Goal: Answer question/provide support: Share knowledge or assist other users

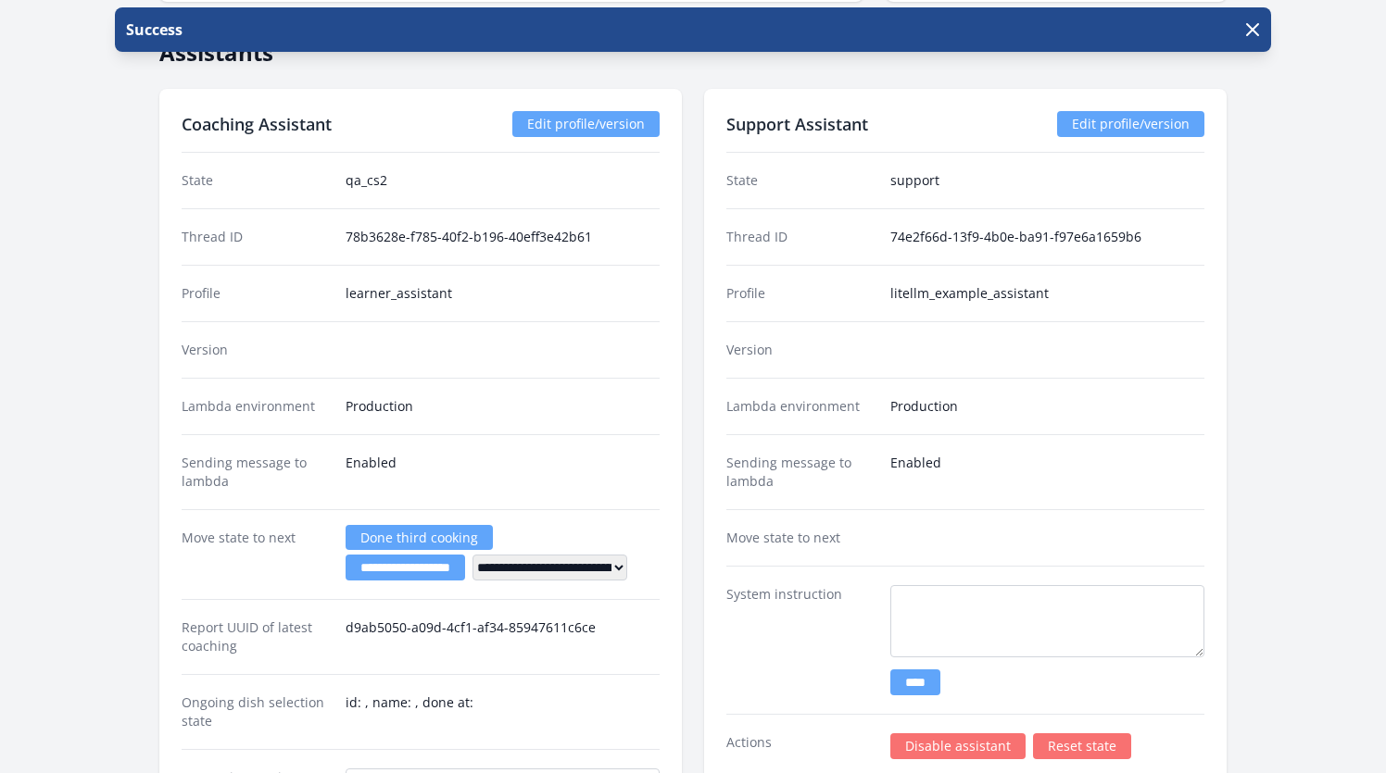
scroll to position [2472, 0]
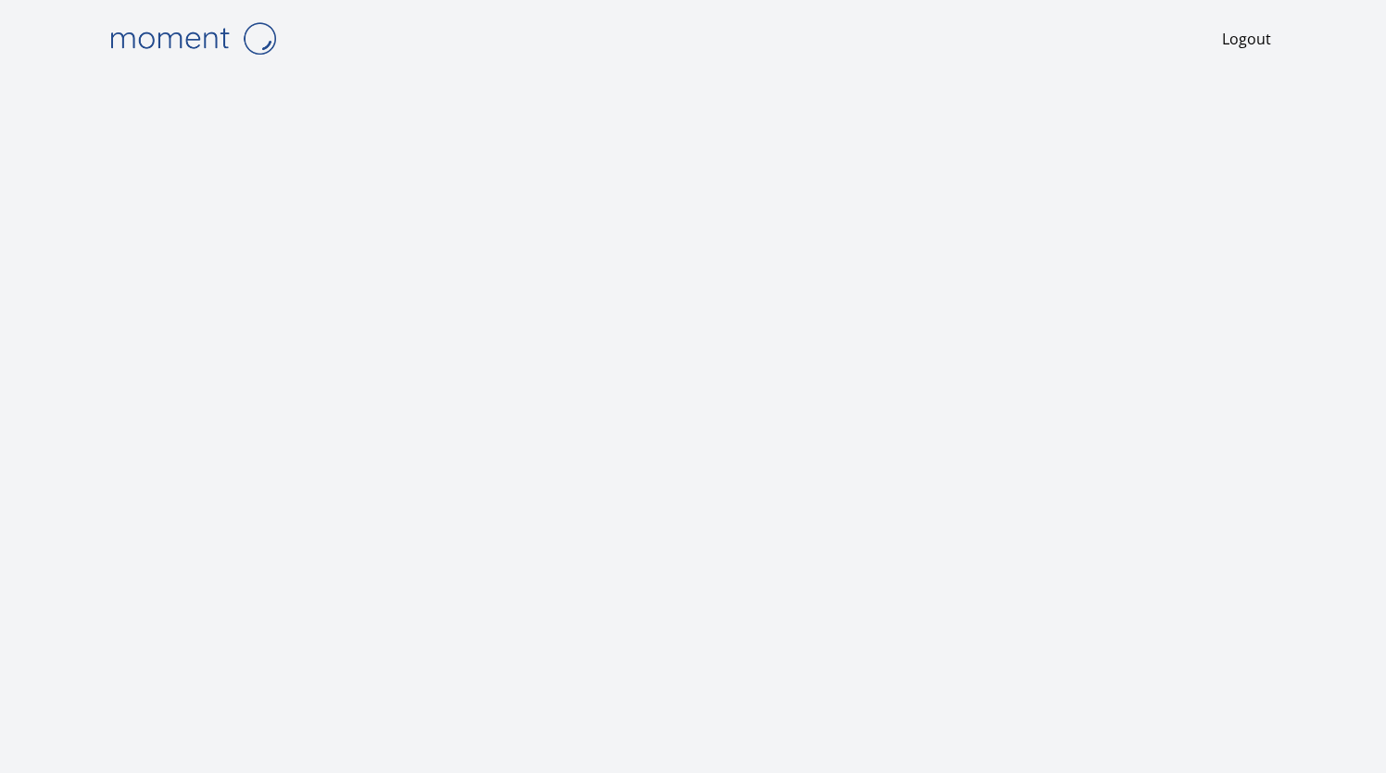
scroll to position [4, 0]
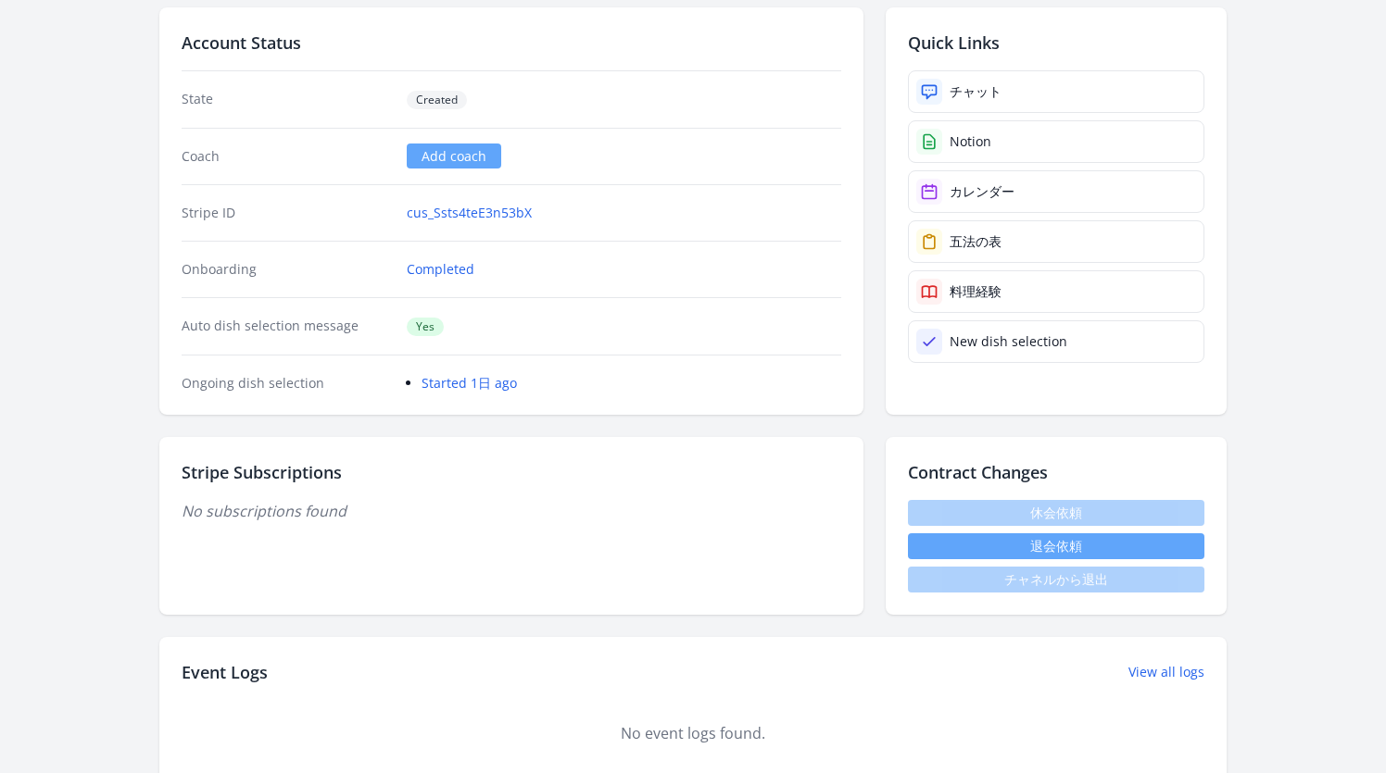
scroll to position [65, 0]
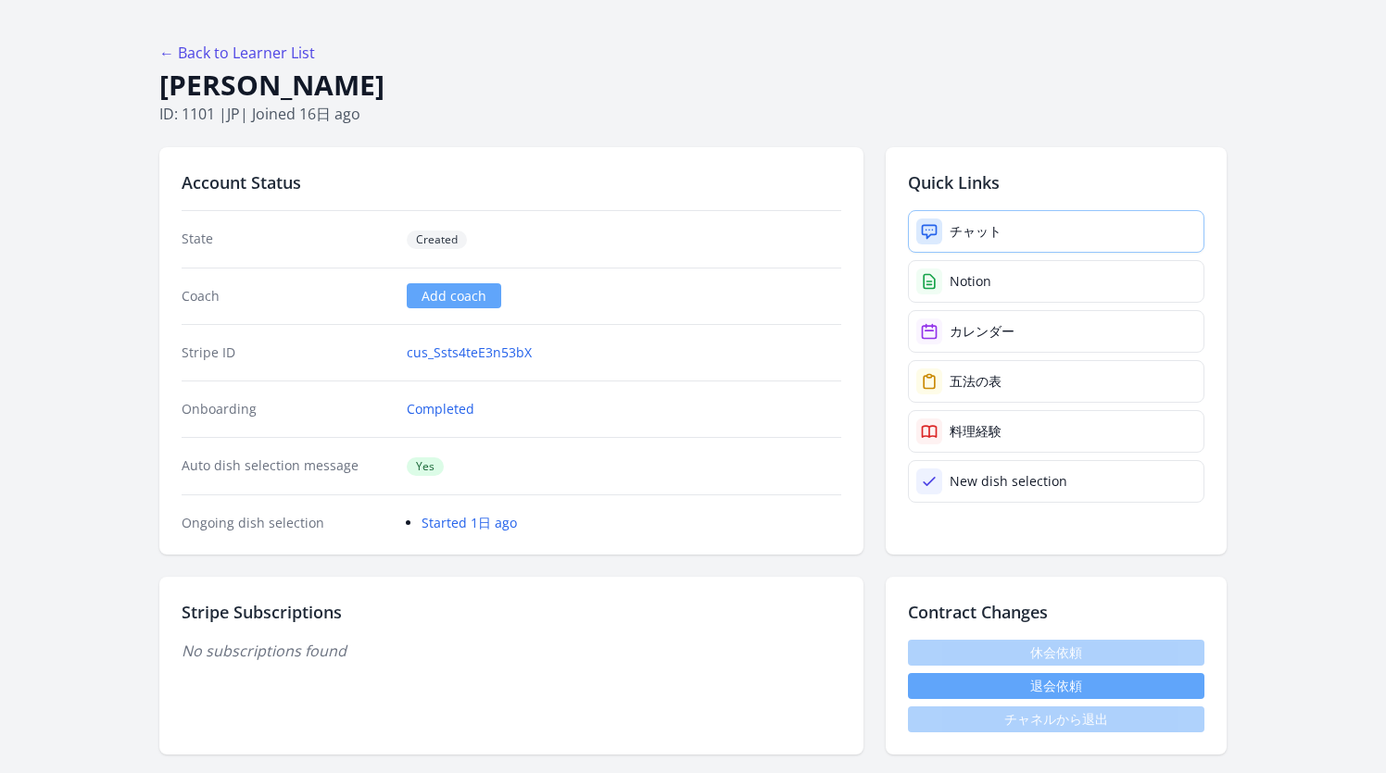
click at [948, 242] on link "チャット" at bounding box center [1056, 231] width 296 height 43
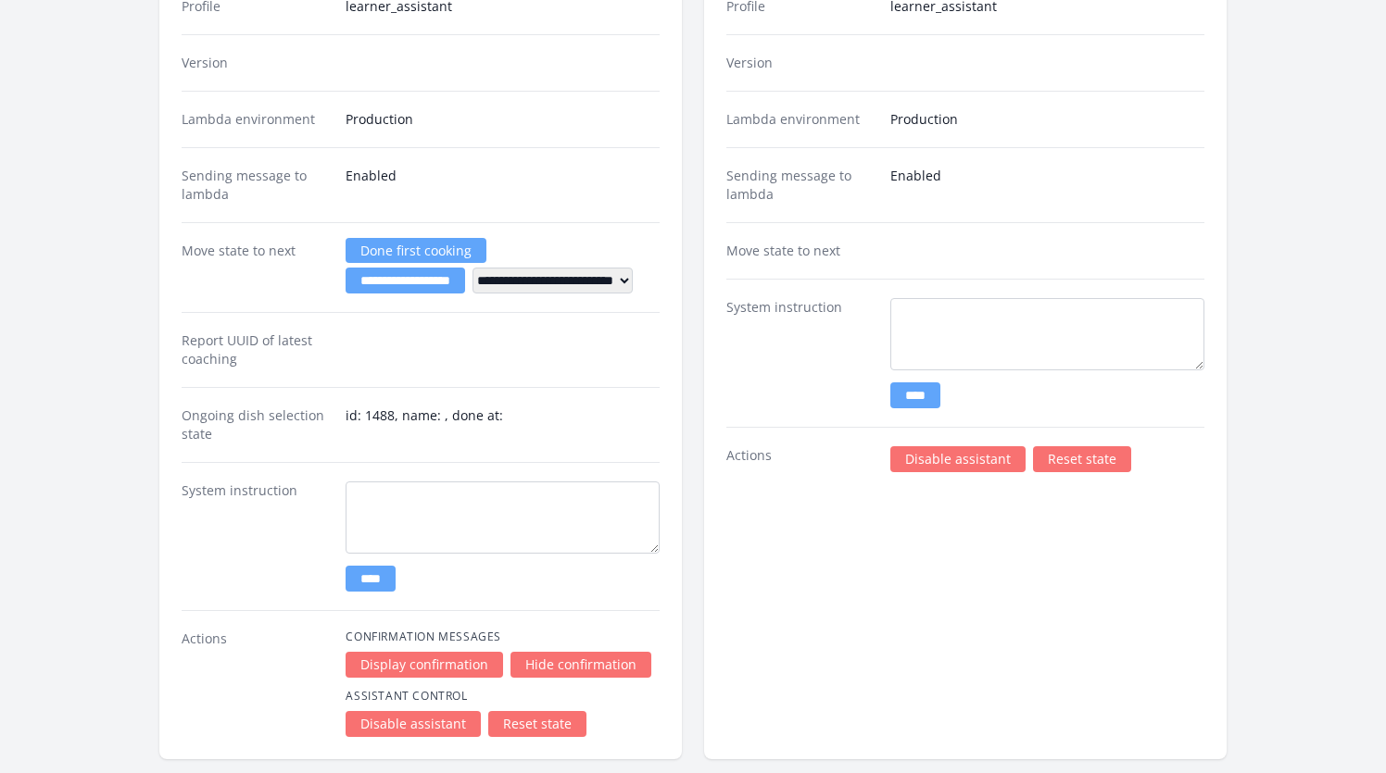
scroll to position [2493, 0]
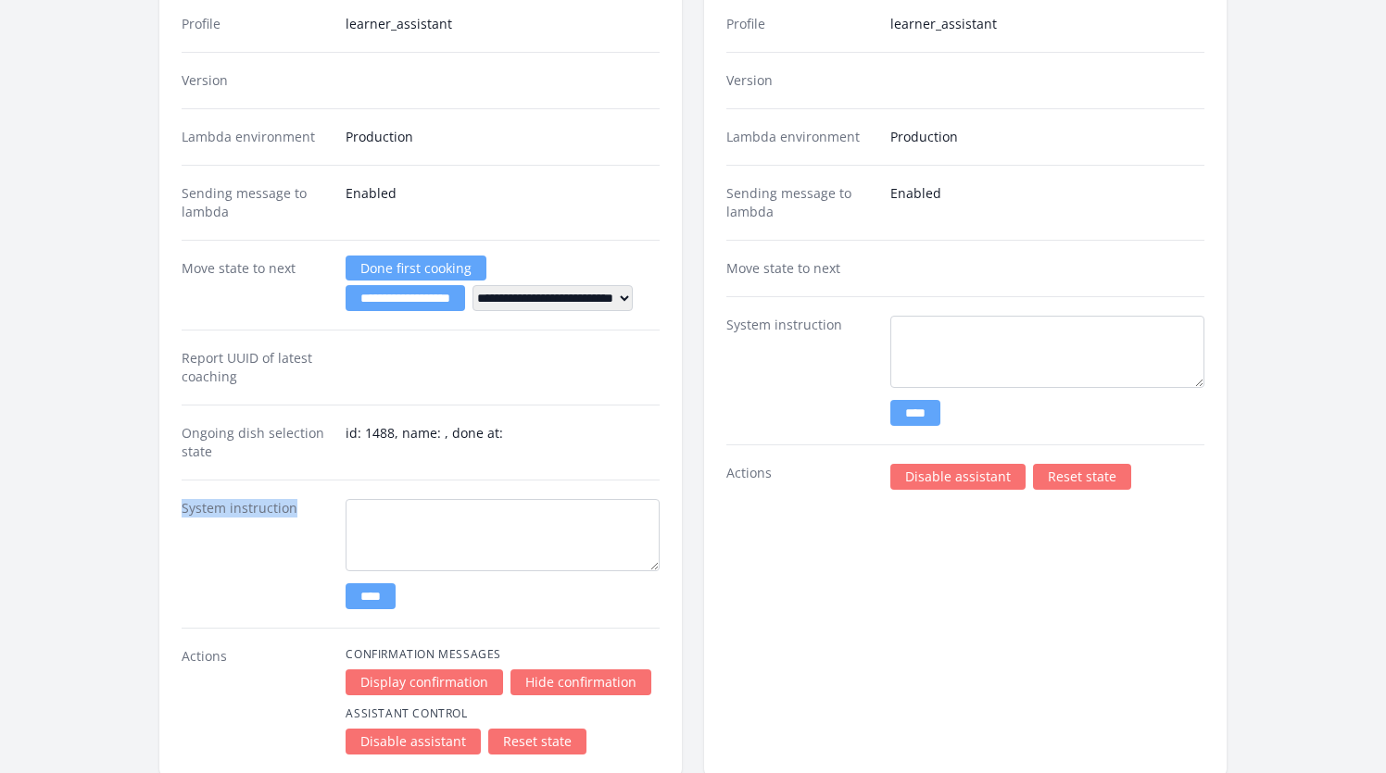
drag, startPoint x: 298, startPoint y: 506, endPoint x: 178, endPoint y: 503, distance: 120.4
click at [178, 503] on div "**********" at bounding box center [420, 298] width 522 height 958
copy dt "System instruction"
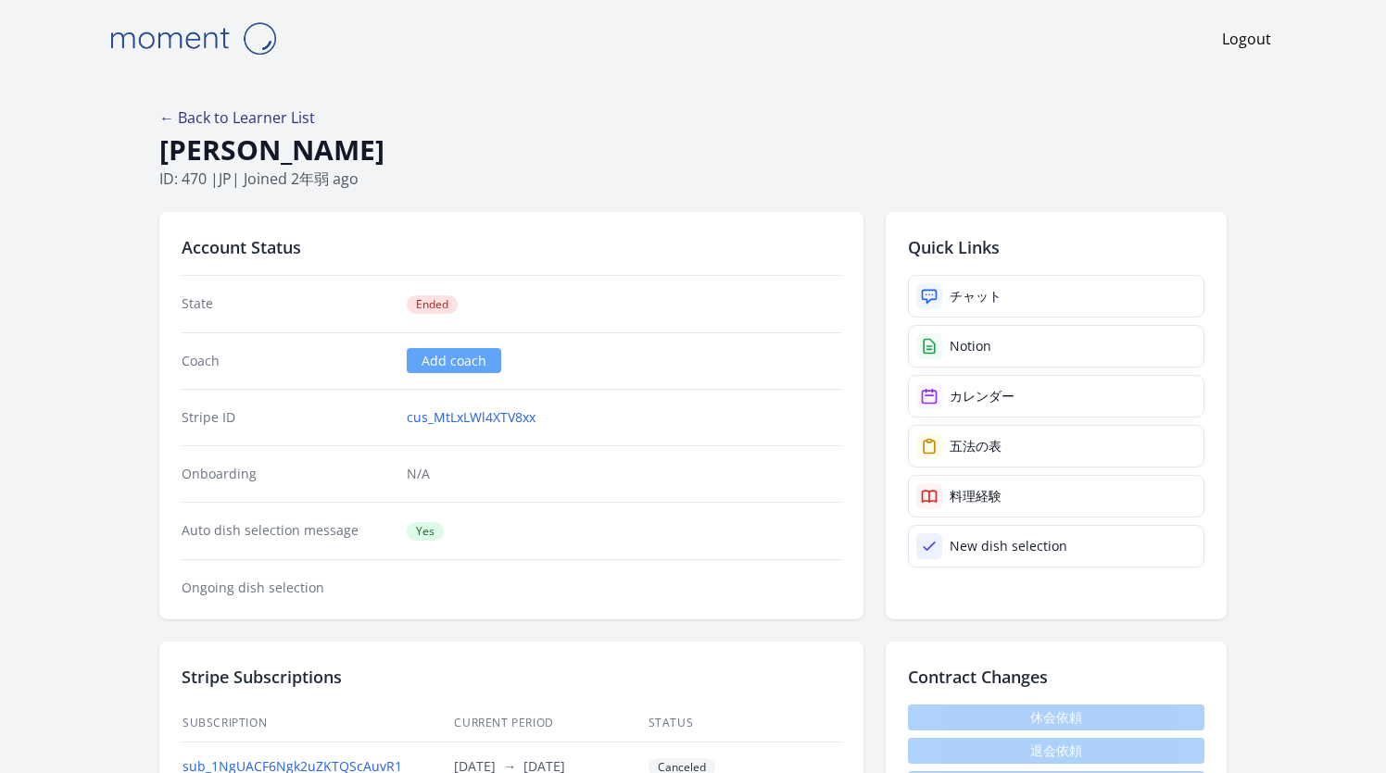
click at [276, 117] on link "← Back to Learner List" at bounding box center [237, 117] width 156 height 20
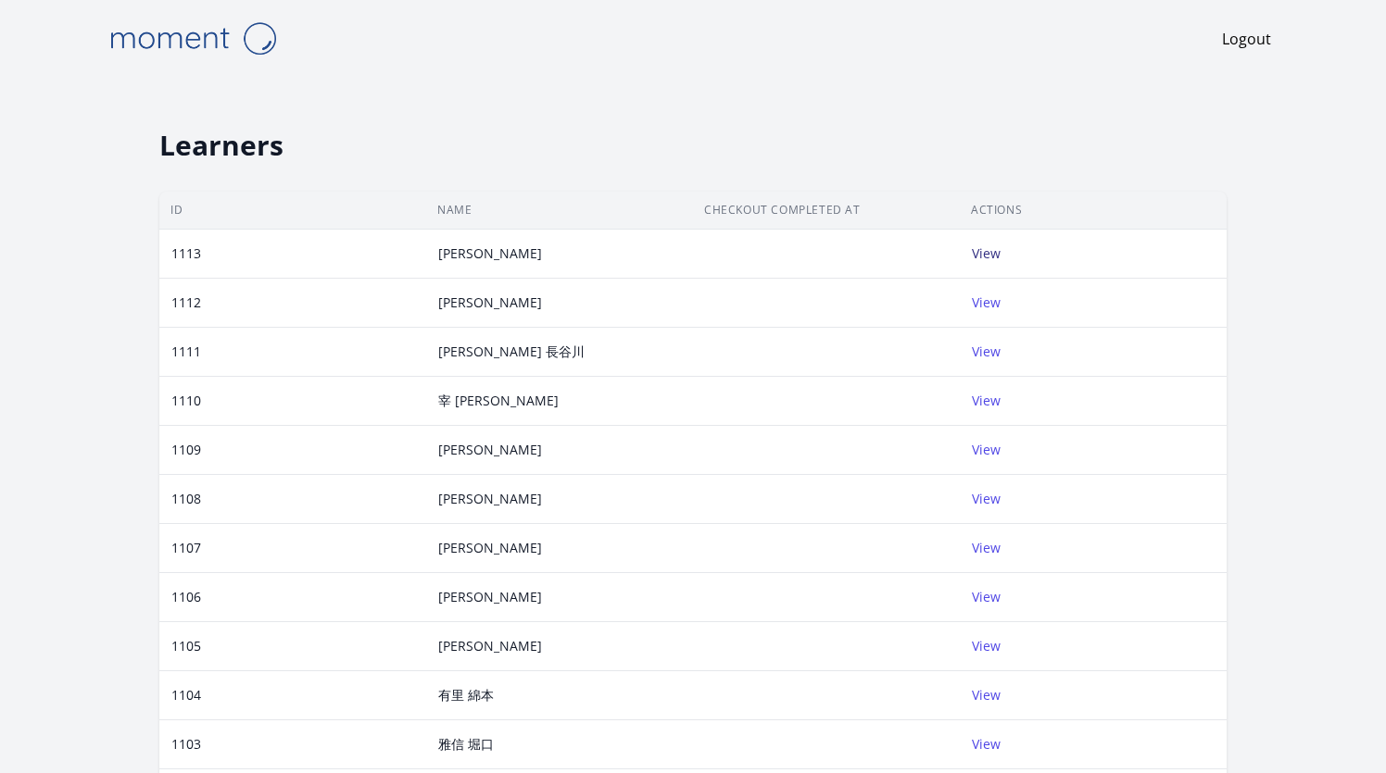
click at [988, 258] on link "View" at bounding box center [986, 254] width 29 height 18
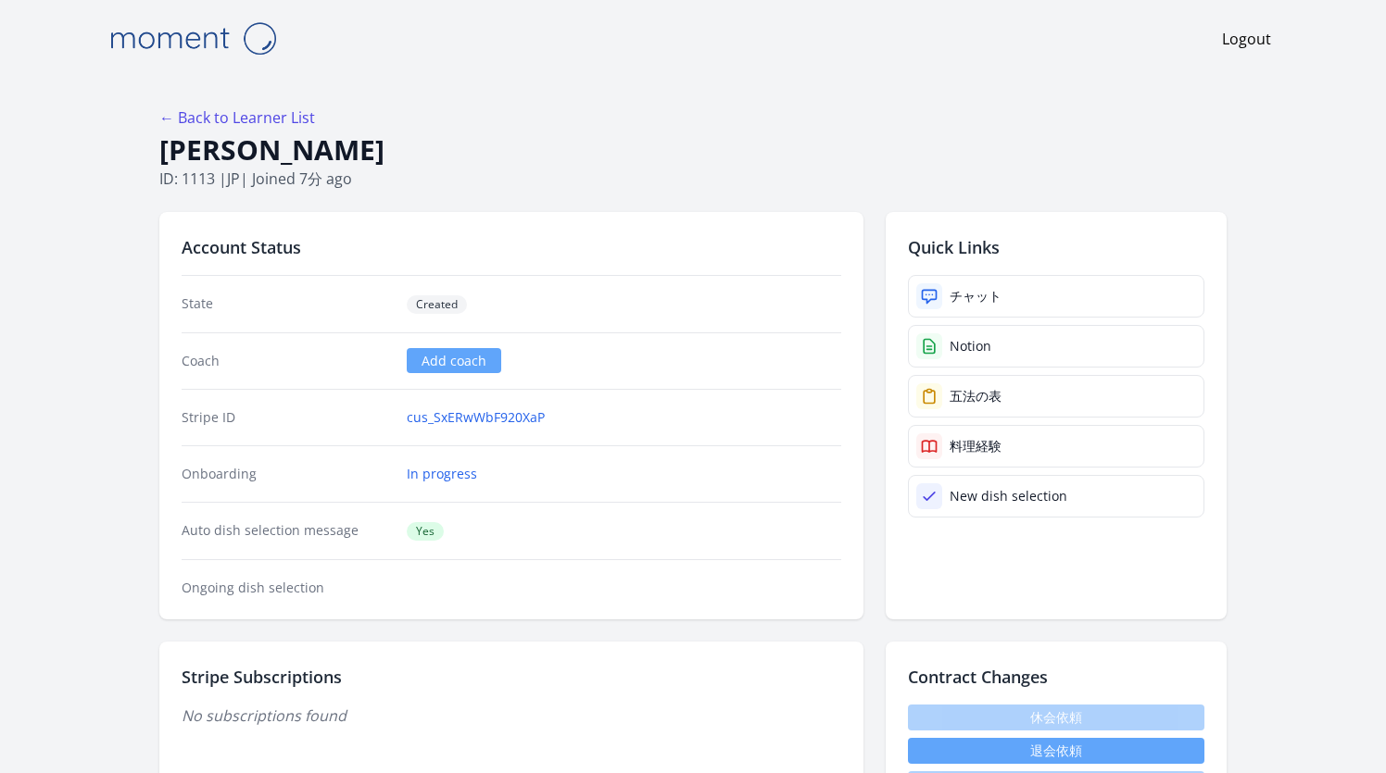
drag, startPoint x: 350, startPoint y: 148, endPoint x: 163, endPoint y: 149, distance: 187.1
click at [163, 149] on h1 "[PERSON_NAME]" at bounding box center [692, 149] width 1067 height 35
copy h1 "[PERSON_NAME]"
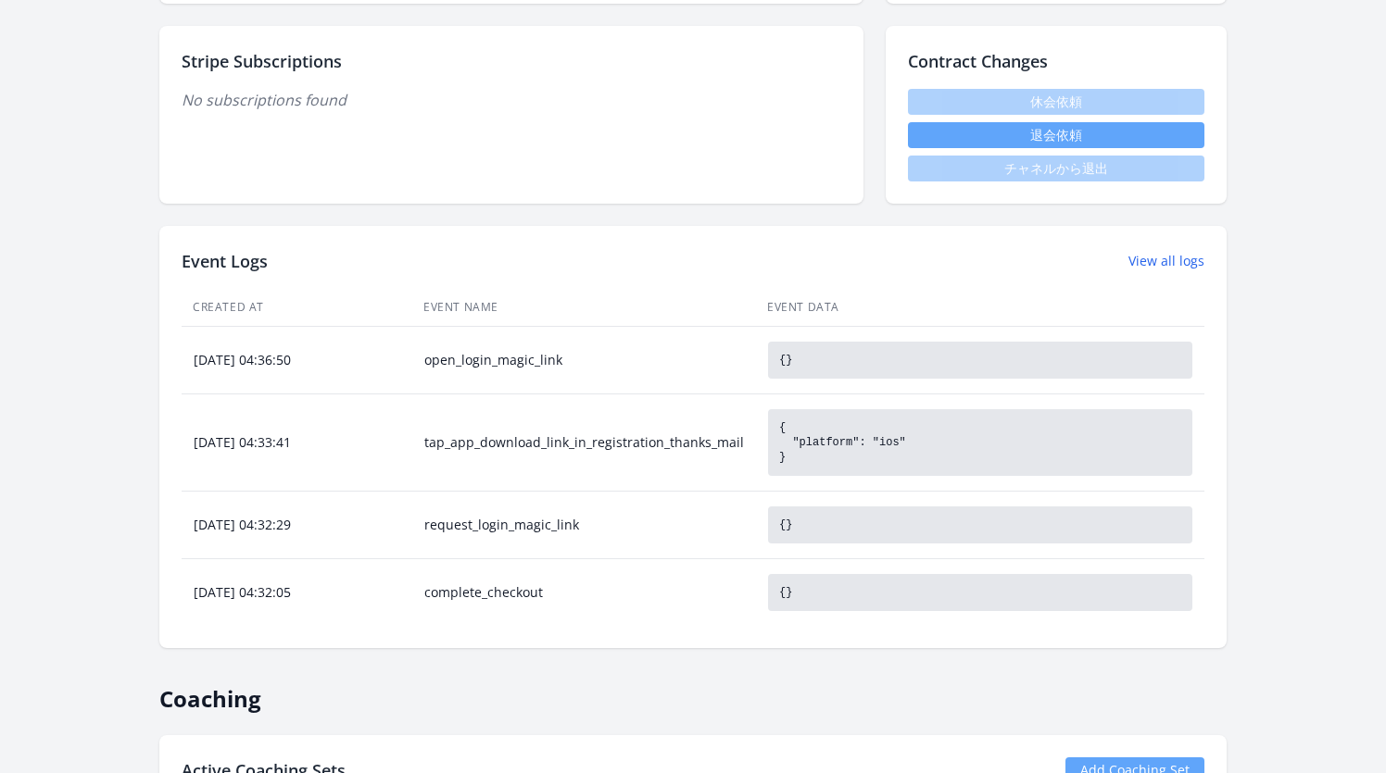
scroll to position [973, 0]
